Goal: Task Accomplishment & Management: Use online tool/utility

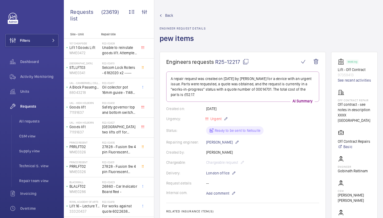
scroll to position [214, 0]
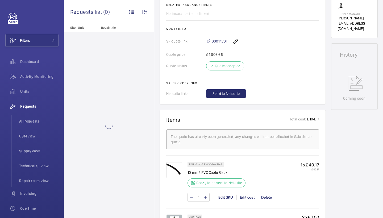
scroll to position [259, 0]
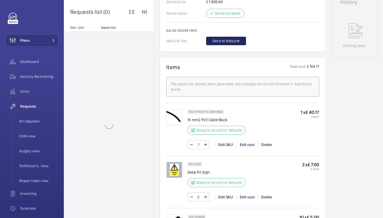
click at [236, 40] on span "Send to Netsuite" at bounding box center [225, 40] width 27 height 5
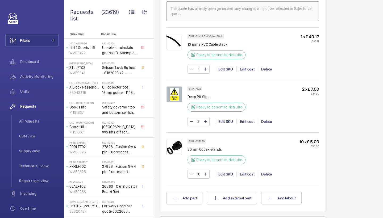
scroll to position [354, 0]
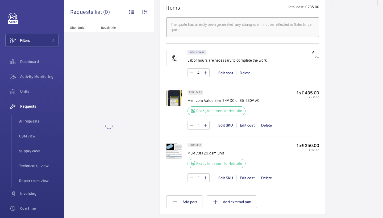
scroll to position [322, 0]
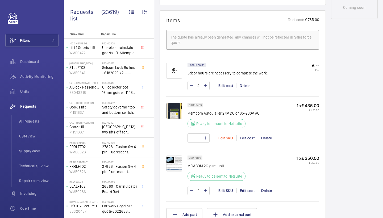
scroll to position [206, 0]
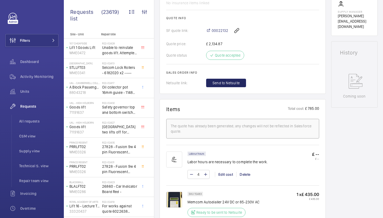
click at [230, 86] on button "Send to Netsuite" at bounding box center [226, 83] width 40 height 9
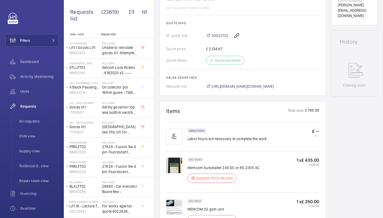
scroll to position [217, 0]
click at [266, 86] on span "https://6461500.app.netsuite.com/app/accounting/transactions/salesord.nl?id=300…" at bounding box center [242, 86] width 62 height 5
